Goal: Transaction & Acquisition: Purchase product/service

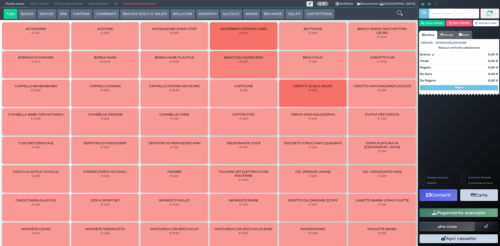
click at [427, 23] on button "Cerca Cliente" at bounding box center [432, 23] width 26 height 6
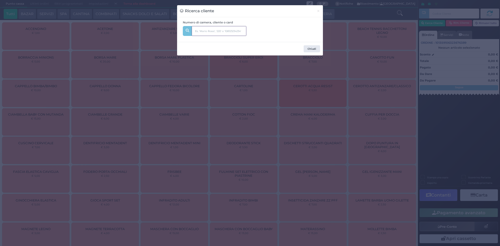
click at [220, 32] on input "text" at bounding box center [219, 31] width 55 height 10
type input "110"
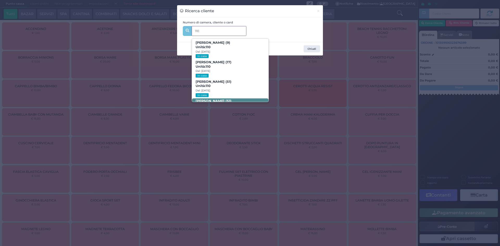
scroll to position [31, 0]
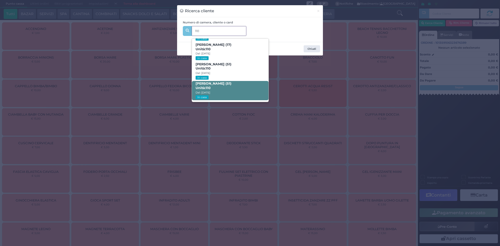
click at [224, 83] on b "[PERSON_NAME] (51) Unità: 110" at bounding box center [214, 86] width 36 height 8
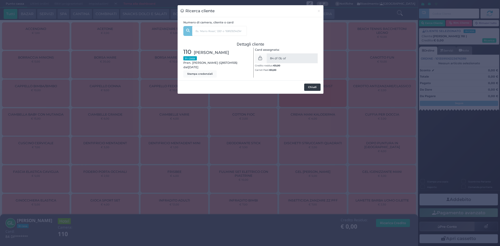
click at [311, 87] on button "Chiudi" at bounding box center [312, 87] width 16 height 7
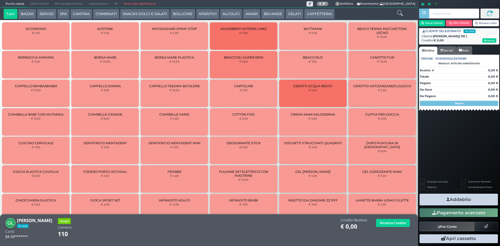
click at [45, 12] on button "SERVIZI" at bounding box center [46, 14] width 19 height 10
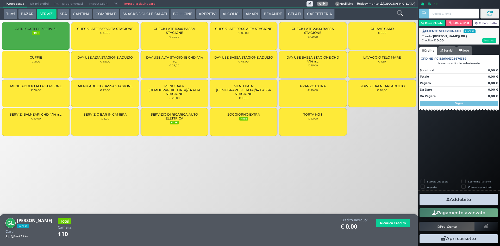
click at [40, 62] on small "€ 2,00" at bounding box center [36, 61] width 9 height 3
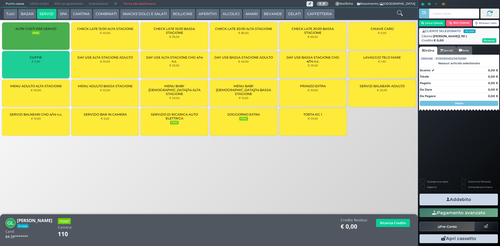
click at [40, 62] on small "€ 2,00" at bounding box center [36, 61] width 9 height 3
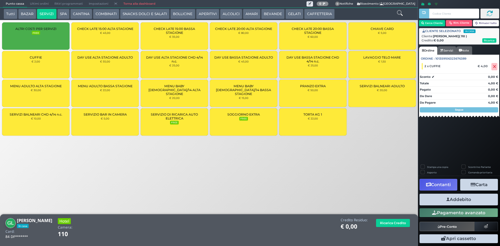
click at [471, 200] on button "Addebito" at bounding box center [459, 200] width 78 height 12
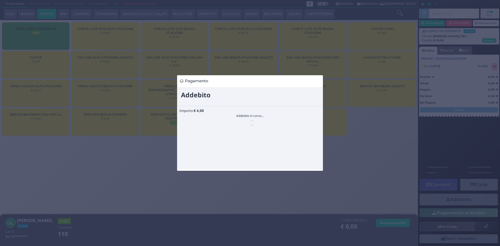
scroll to position [0, 0]
